Goal: Transaction & Acquisition: Download file/media

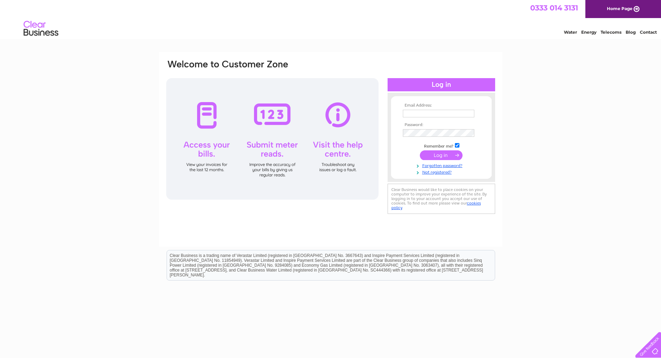
type input "[EMAIL_ADDRESS][DOMAIN_NAME]"
click at [439, 154] on input "submit" at bounding box center [441, 155] width 43 height 10
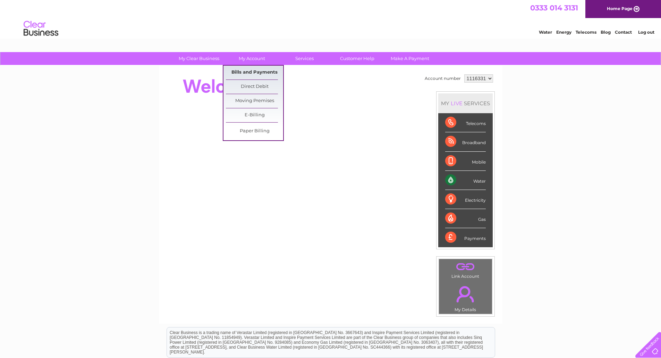
click at [252, 71] on link "Bills and Payments" at bounding box center [254, 73] width 57 height 14
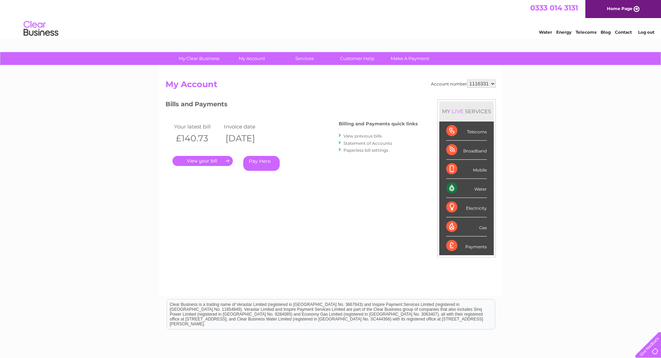
click at [358, 137] on link "View previous bills" at bounding box center [362, 135] width 38 height 5
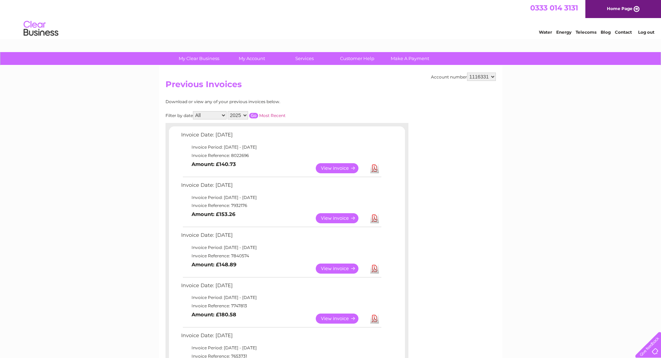
click at [373, 218] on link "Download" at bounding box center [374, 218] width 9 height 10
